Goal: Find specific page/section: Find specific page/section

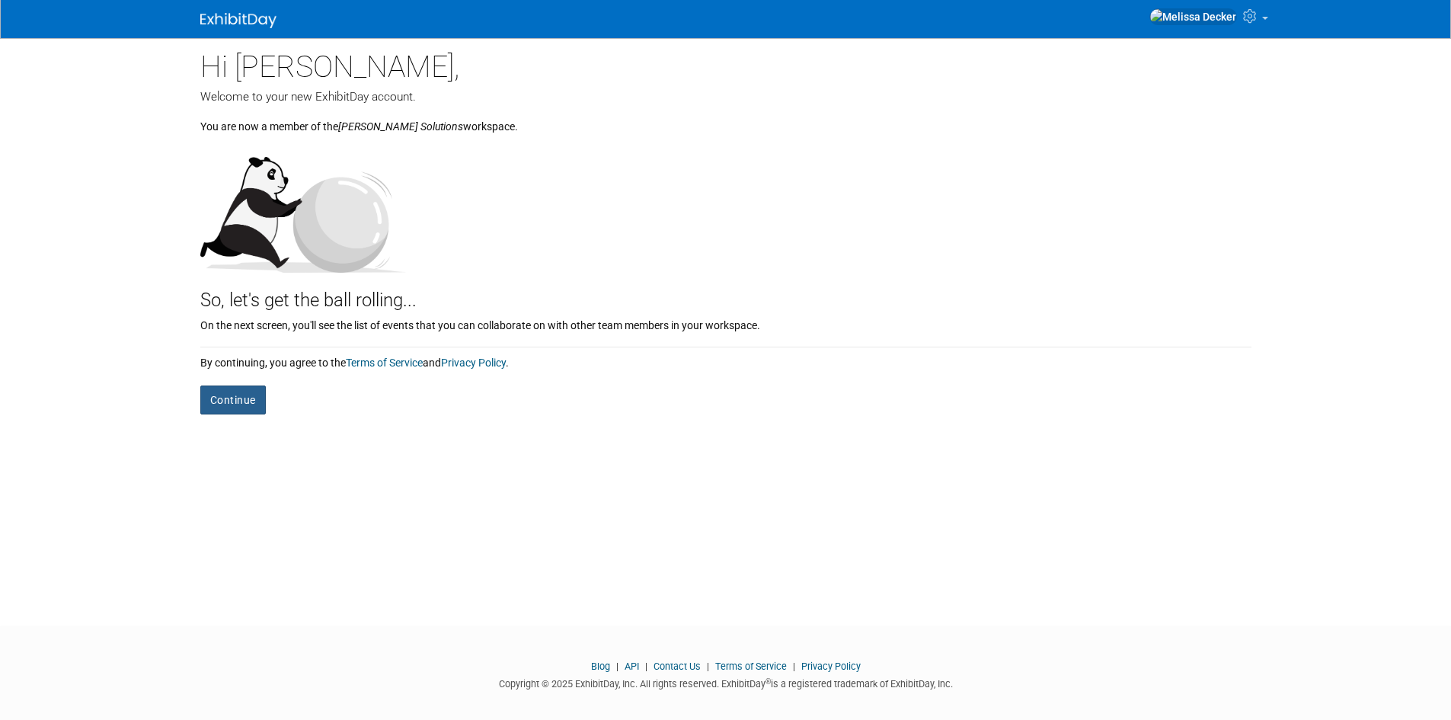
click at [231, 401] on button "Continue" at bounding box center [233, 399] width 66 height 29
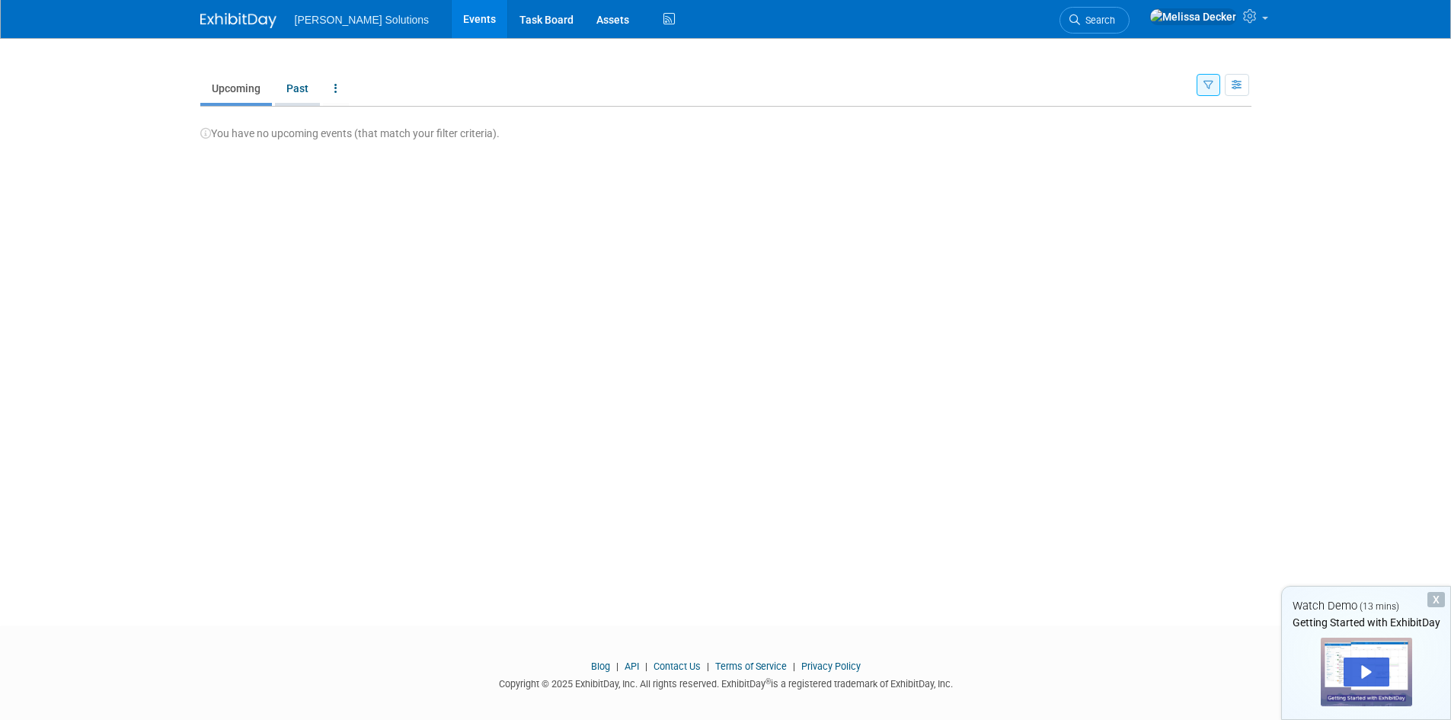
click at [300, 92] on link "Past" at bounding box center [297, 88] width 45 height 29
click at [1362, 670] on div "Play" at bounding box center [1367, 671] width 46 height 29
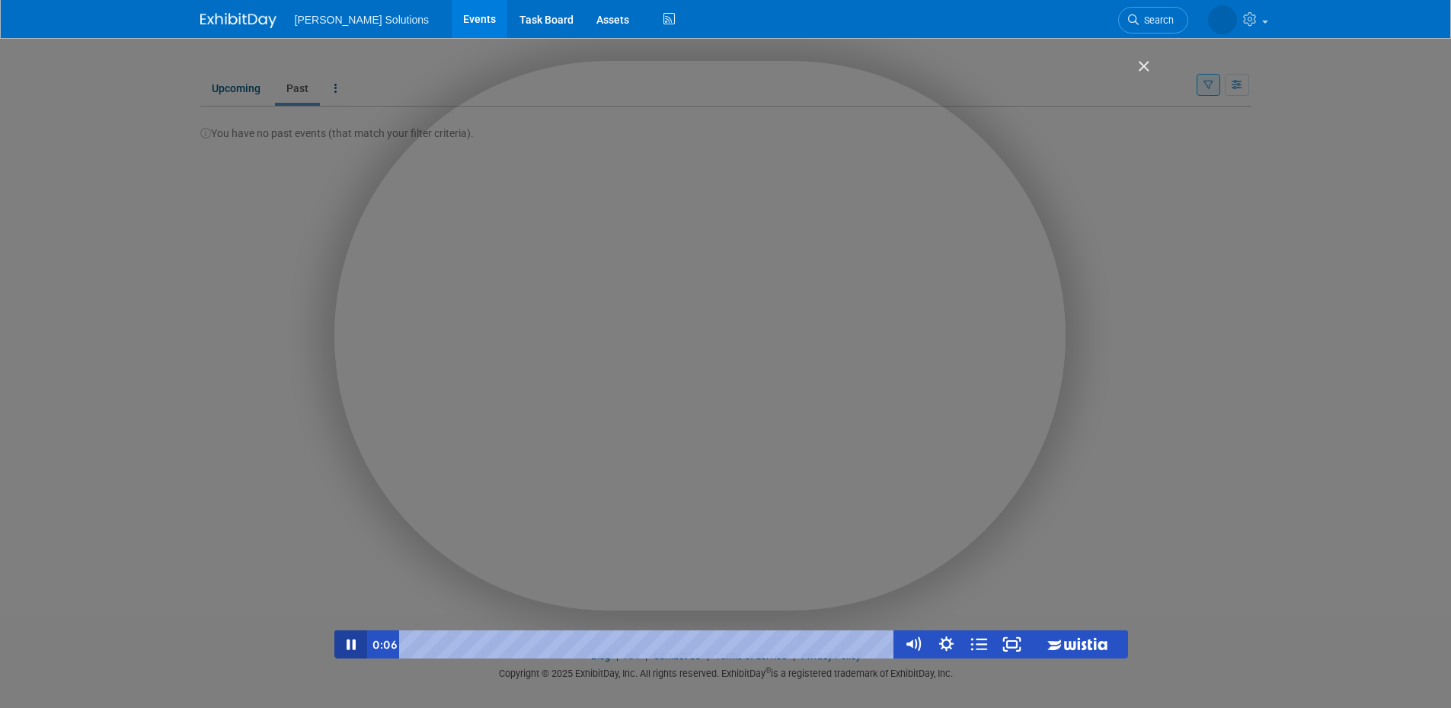
click at [348, 649] on icon "Pause" at bounding box center [351, 645] width 9 height 11
